Goal: Information Seeking & Learning: Stay updated

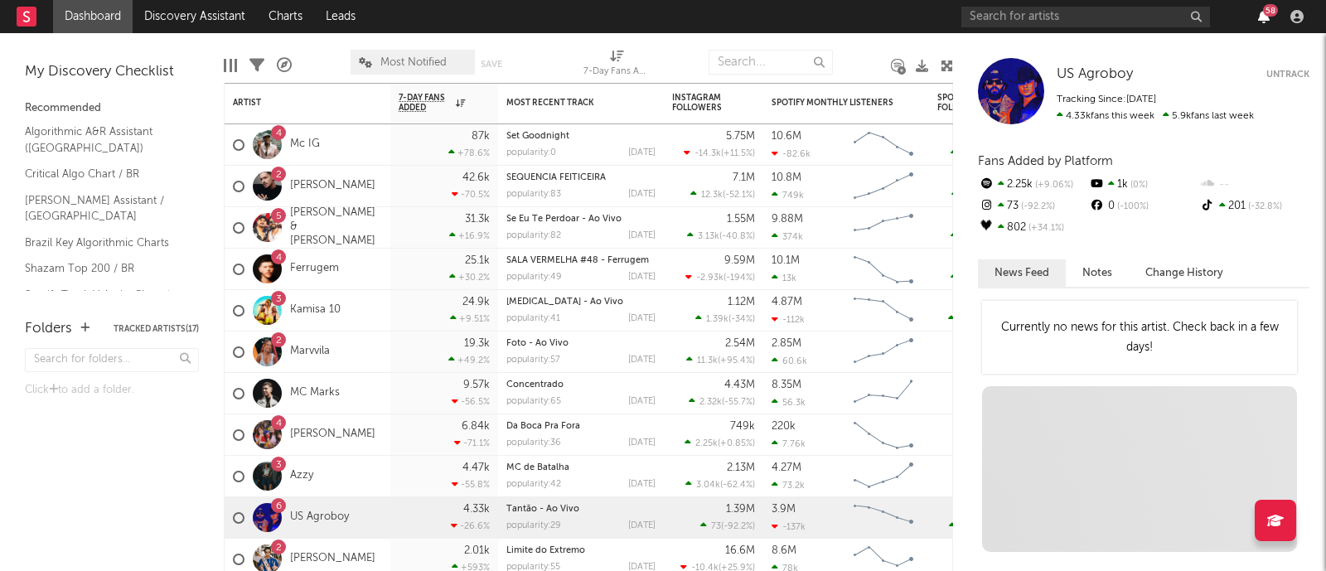
click at [1263, 14] on icon "button" at bounding box center [1264, 16] width 12 height 13
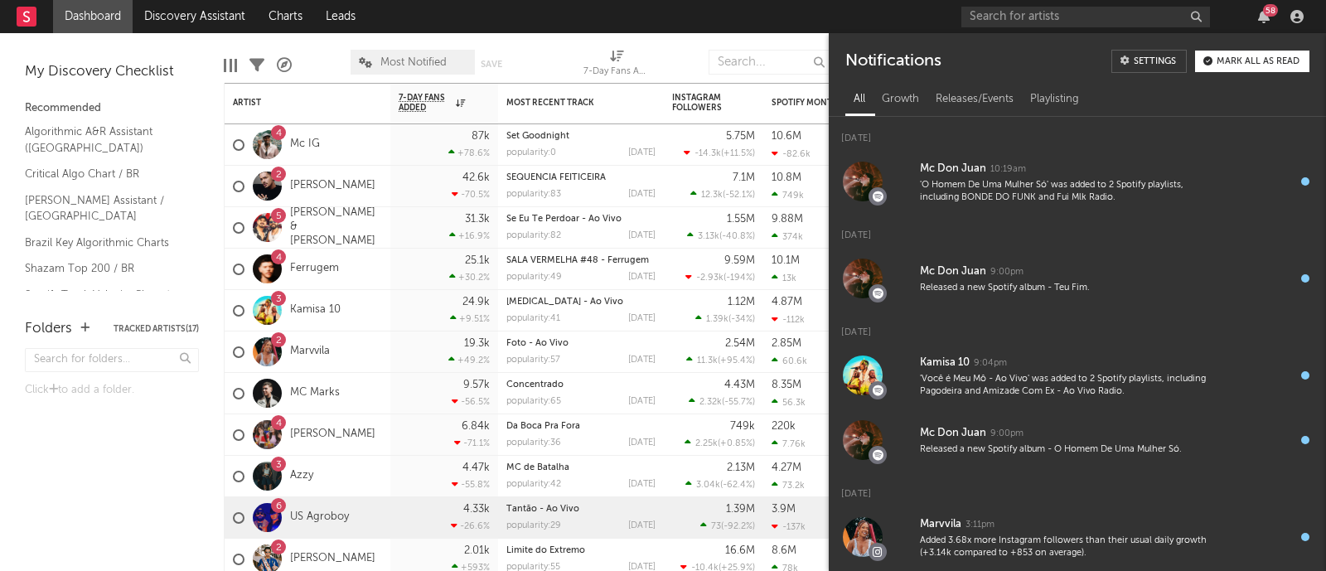
click at [1246, 70] on button "Mark all as read" at bounding box center [1252, 62] width 114 height 22
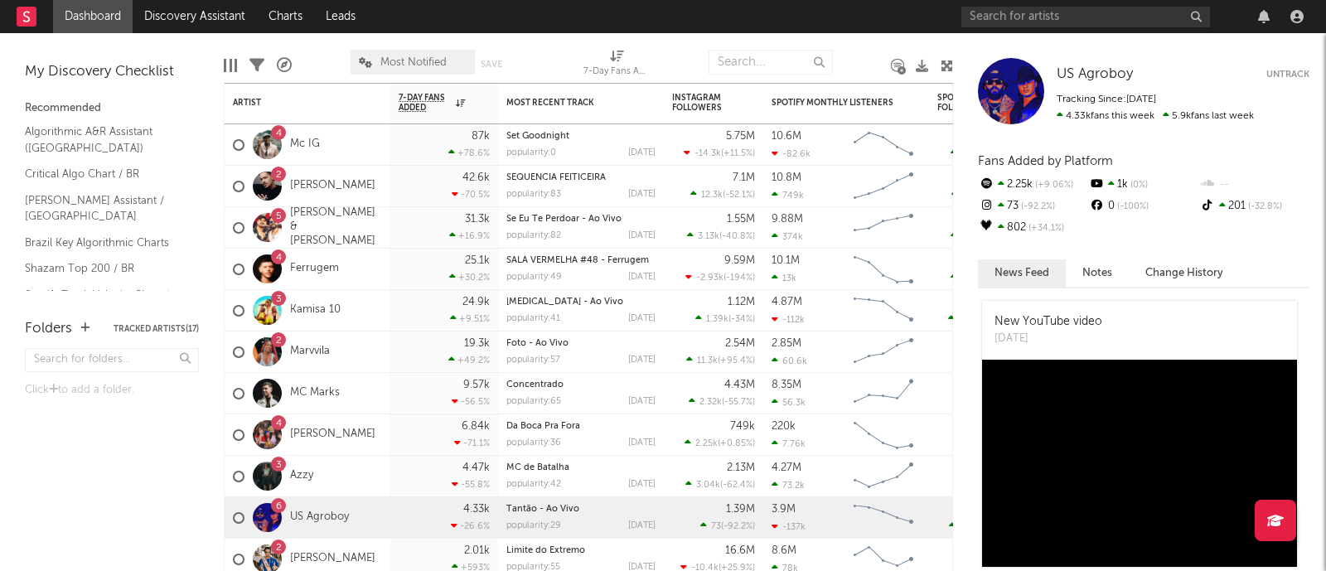
click at [1255, 18] on div at bounding box center [1263, 16] width 25 height 13
click at [949, 64] on icon at bounding box center [946, 66] width 12 height 12
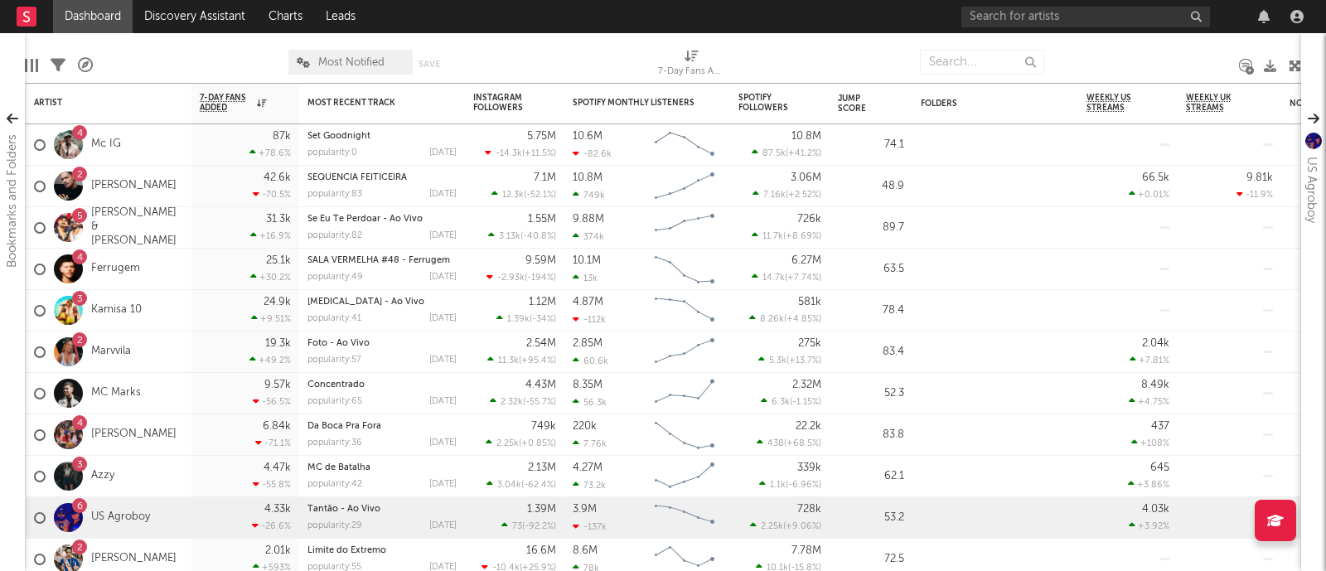
click at [1291, 64] on icon at bounding box center [1294, 66] width 12 height 12
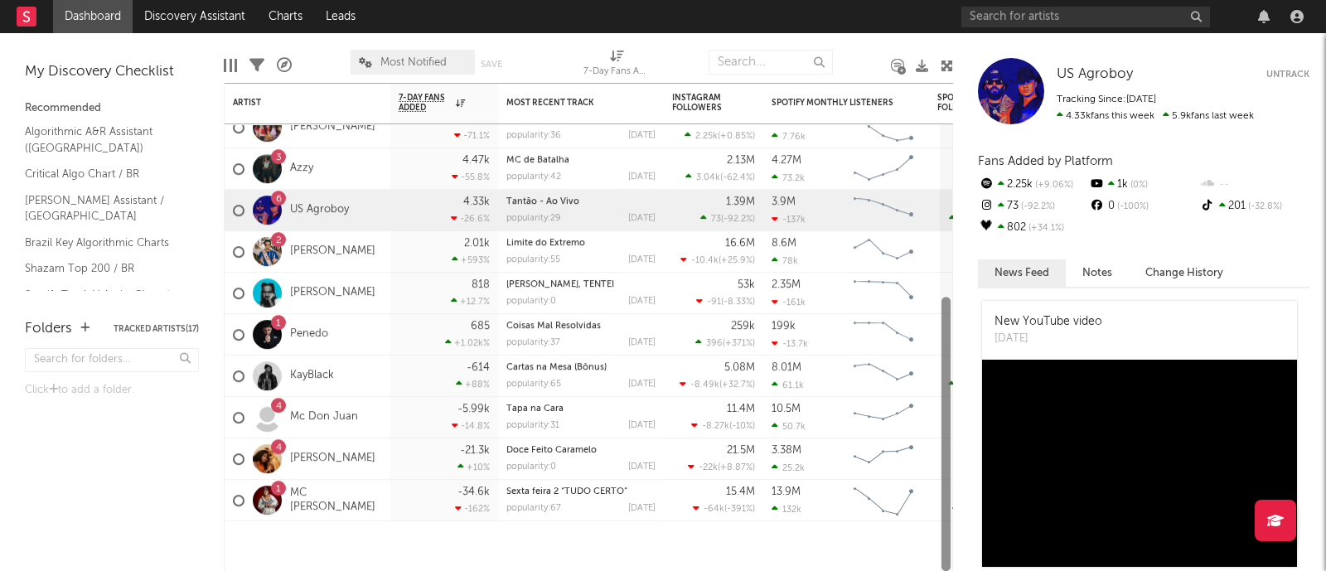
drag, startPoint x: 948, startPoint y: 168, endPoint x: 917, endPoint y: 431, distance: 264.4
click at [917, 431] on div "5 Clayton & Romário 31.3k +16.9 % Se Eu Te Perdoar - Ao Vivo popularity: 82 202…" at bounding box center [588, 327] width 729 height 488
click at [659, 461] on div "Doce Feito Caramelo popularity: 0 2025-10-07" at bounding box center [581, 458] width 166 height 41
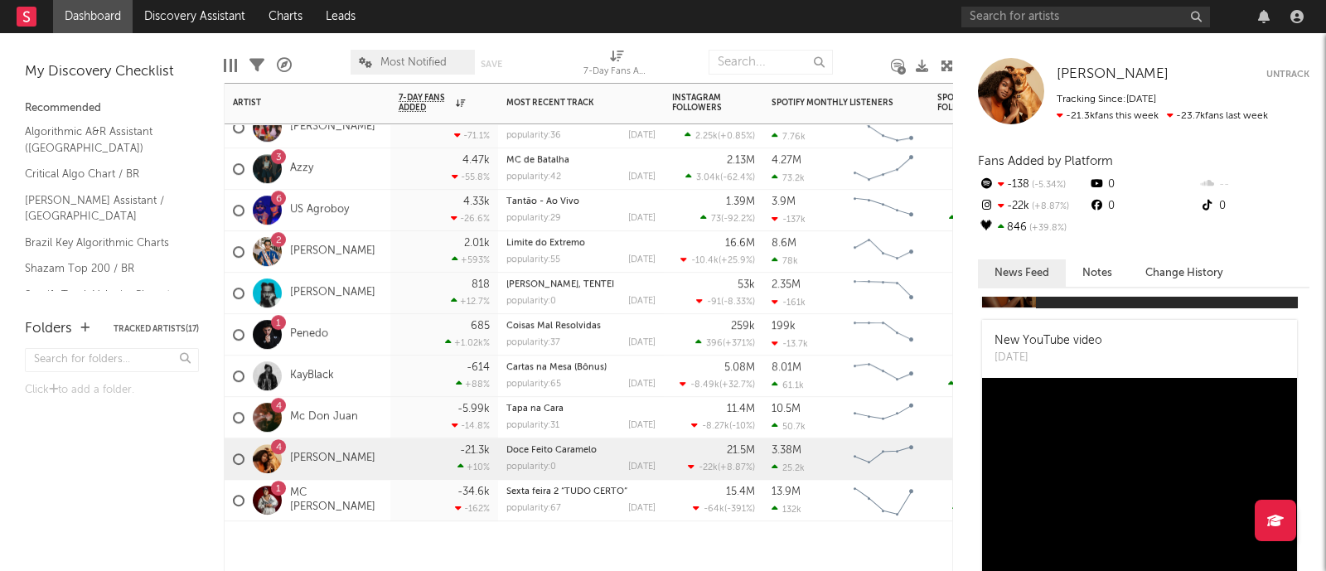
scroll to position [202, 0]
